Goal: Task Accomplishment & Management: Use online tool/utility

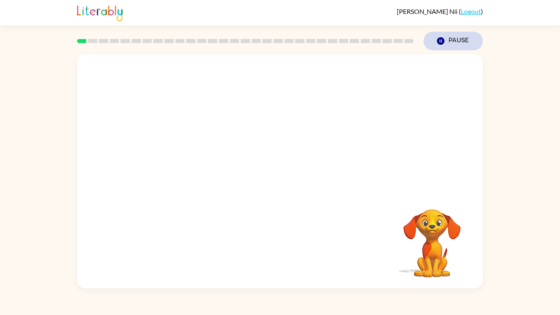
click at [438, 36] on icon "Pause" at bounding box center [440, 40] width 9 height 9
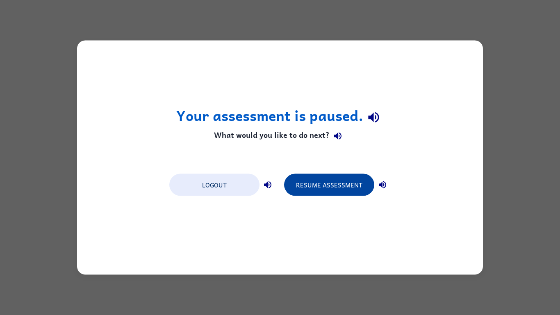
click at [364, 182] on button "Resume Assessment" at bounding box center [329, 185] width 90 height 22
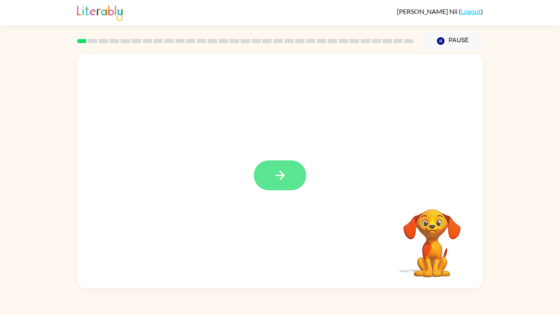
click at [291, 182] on button "button" at bounding box center [280, 175] width 52 height 30
click at [290, 176] on div at bounding box center [280, 171] width 406 height 234
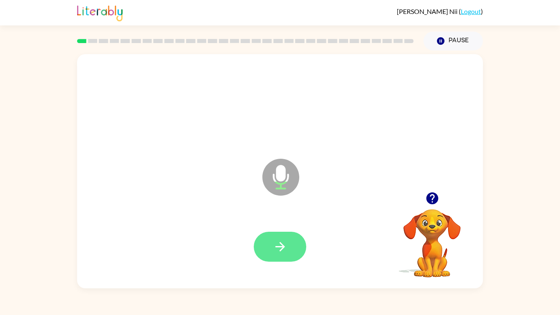
click at [267, 241] on button "button" at bounding box center [280, 246] width 52 height 30
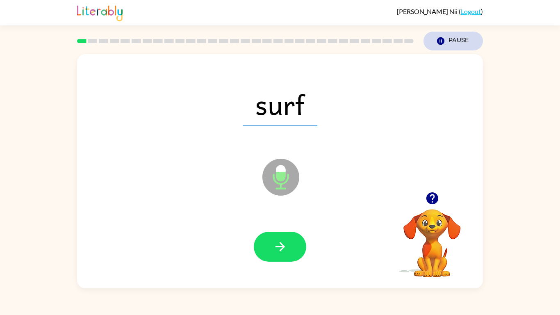
click at [439, 49] on button "Pause Pause" at bounding box center [452, 41] width 59 height 19
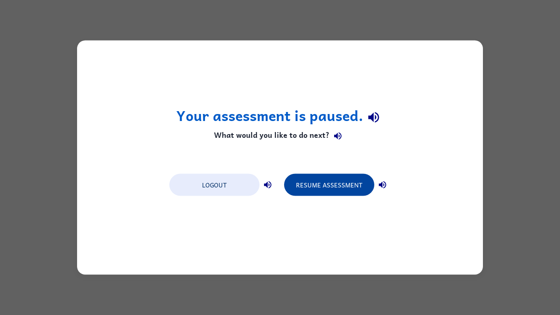
click at [357, 188] on button "Resume Assessment" at bounding box center [329, 185] width 90 height 22
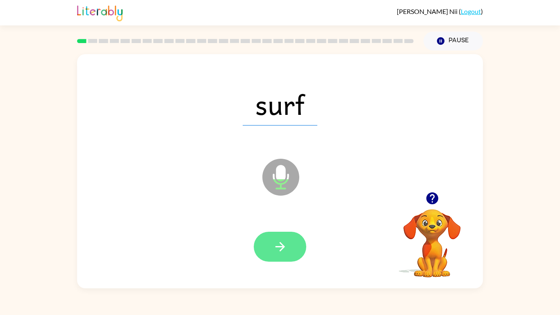
click at [295, 247] on button "button" at bounding box center [280, 246] width 52 height 30
click at [278, 246] on icon "button" at bounding box center [279, 246] width 9 height 9
click at [278, 251] on icon "button" at bounding box center [280, 246] width 14 height 14
click at [285, 243] on icon "button" at bounding box center [280, 246] width 14 height 14
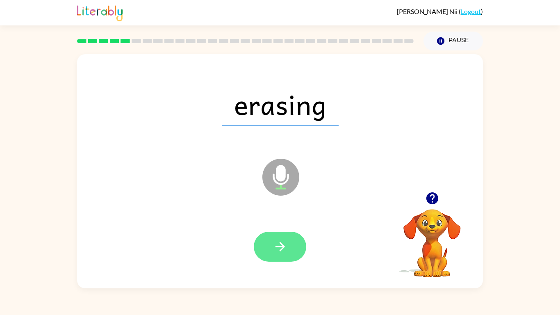
click at [284, 248] on icon "button" at bounding box center [280, 246] width 14 height 14
click at [282, 246] on icon "button" at bounding box center [279, 246] width 9 height 9
click at [281, 248] on icon "button" at bounding box center [280, 246] width 14 height 14
click at [295, 248] on button "button" at bounding box center [280, 246] width 52 height 30
click at [287, 252] on button "button" at bounding box center [280, 246] width 52 height 30
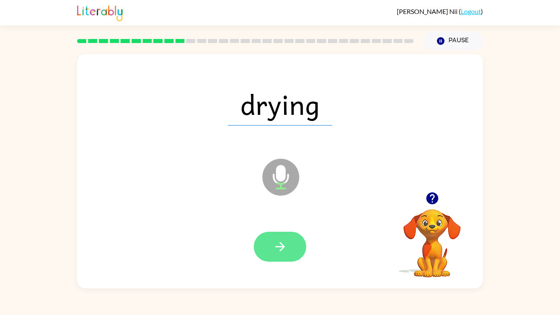
click at [294, 245] on button "button" at bounding box center [280, 246] width 52 height 30
click at [278, 251] on icon "button" at bounding box center [280, 246] width 14 height 14
click at [284, 246] on icon "button" at bounding box center [279, 246] width 9 height 9
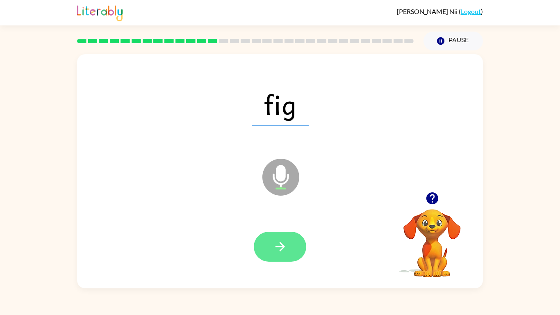
click at [270, 245] on button "button" at bounding box center [280, 246] width 52 height 30
click at [280, 245] on icon "button" at bounding box center [280, 246] width 14 height 14
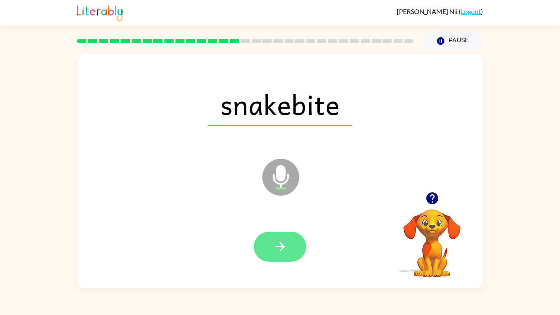
click at [281, 248] on icon "button" at bounding box center [280, 246] width 14 height 14
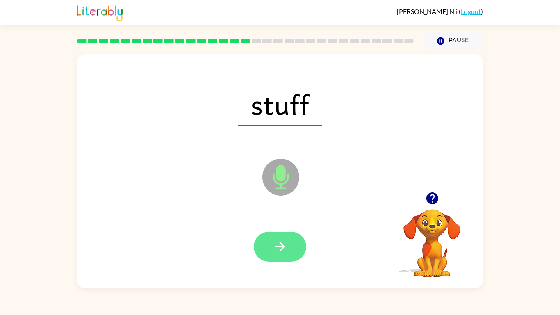
click at [270, 241] on button "button" at bounding box center [280, 246] width 52 height 30
click at [294, 251] on button "button" at bounding box center [280, 246] width 52 height 30
click at [284, 243] on icon "button" at bounding box center [280, 246] width 14 height 14
click at [265, 243] on button "button" at bounding box center [280, 246] width 52 height 30
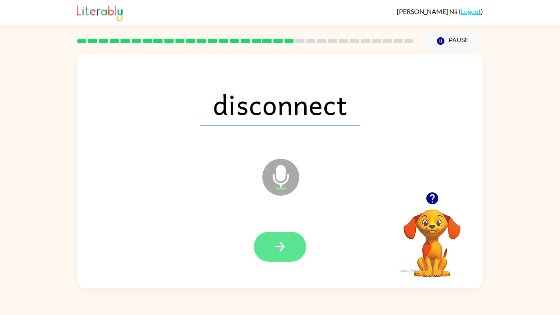
click at [284, 245] on icon "button" at bounding box center [280, 246] width 14 height 14
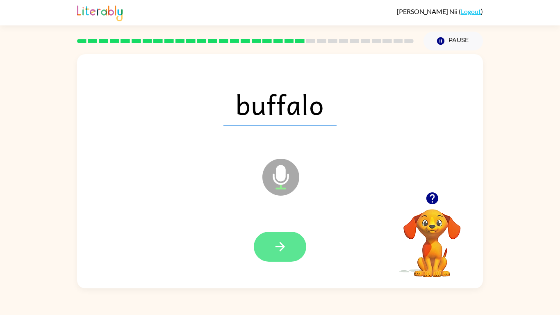
click at [272, 247] on button "button" at bounding box center [280, 246] width 52 height 30
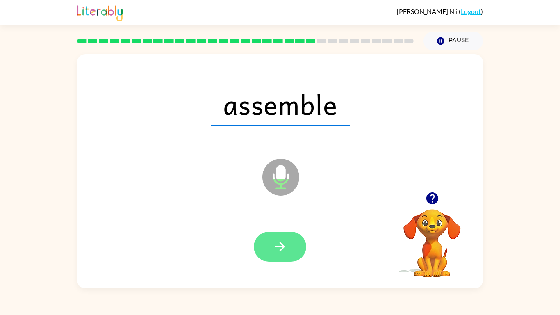
click at [280, 247] on icon "button" at bounding box center [280, 246] width 14 height 14
click at [292, 249] on button "button" at bounding box center [280, 246] width 52 height 30
click at [288, 243] on button "button" at bounding box center [280, 246] width 52 height 30
click at [281, 246] on icon "button" at bounding box center [279, 246] width 9 height 9
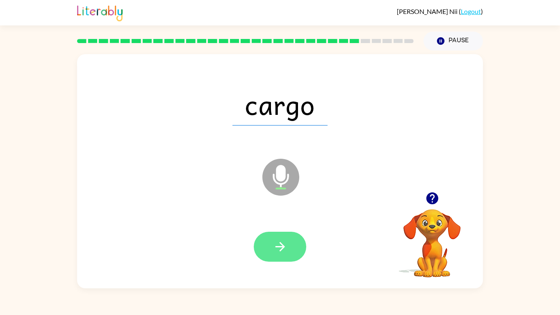
click at [287, 242] on icon "button" at bounding box center [280, 246] width 14 height 14
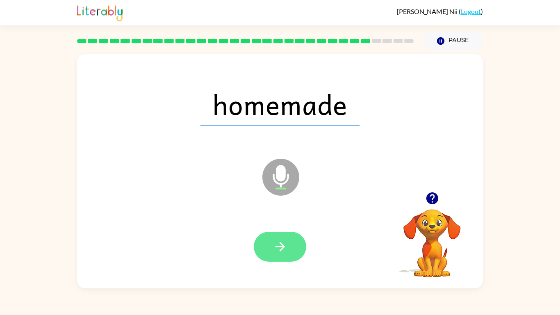
click at [279, 249] on icon "button" at bounding box center [280, 246] width 14 height 14
click at [286, 250] on icon "button" at bounding box center [280, 246] width 14 height 14
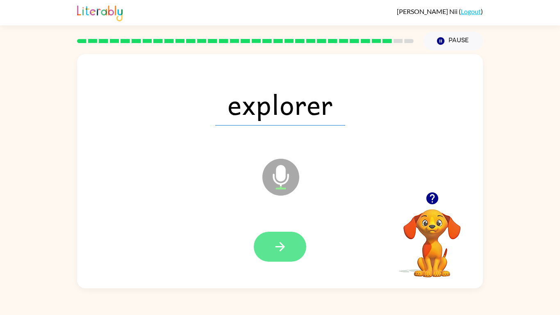
click at [278, 241] on icon "button" at bounding box center [280, 246] width 14 height 14
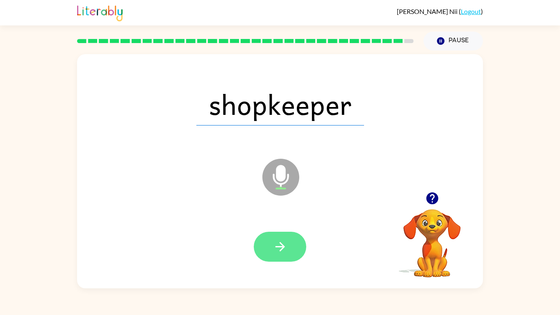
click at [292, 252] on button "button" at bounding box center [280, 246] width 52 height 30
